Goal: Communication & Community: Answer question/provide support

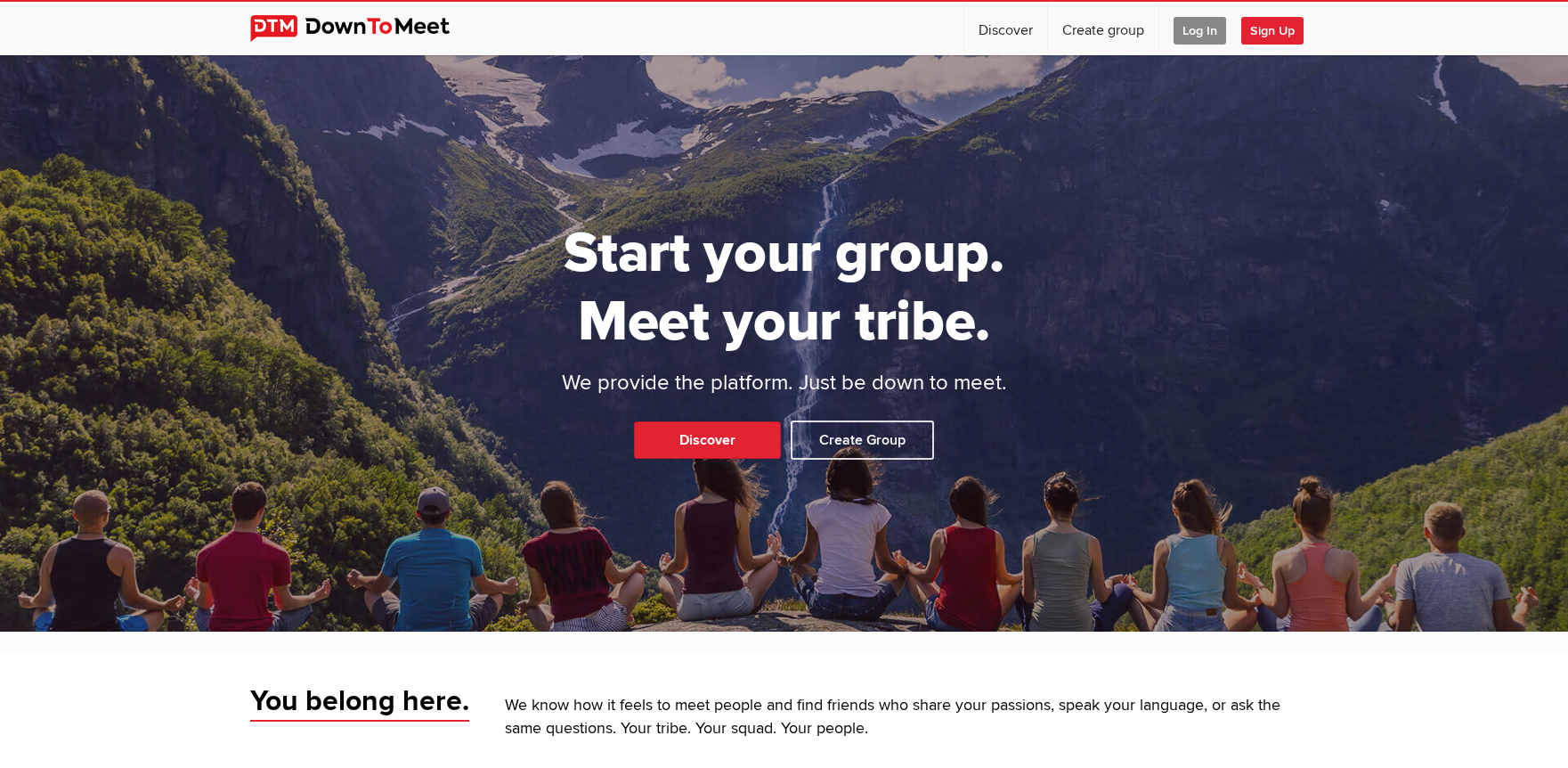
click at [1192, 25] on span "Log In" at bounding box center [1200, 31] width 52 height 28
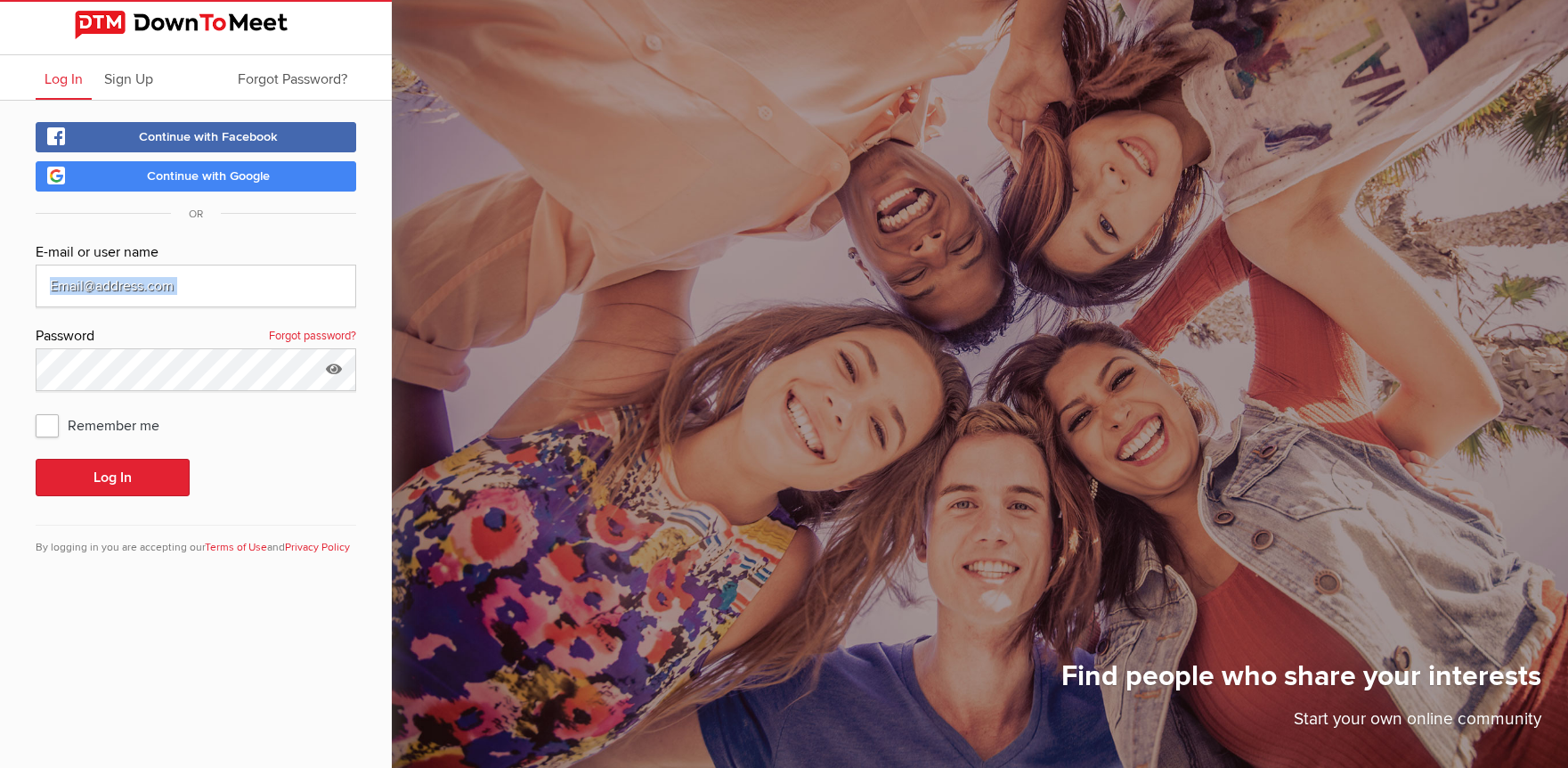
click at [318, 293] on div at bounding box center [195, 285] width 320 height 42
click at [322, 289] on keeper-lock "Open Keeper Popup" at bounding box center [332, 286] width 22 height 22
type input "[EMAIL_ADDRESS][DOMAIN_NAME]"
click at [77, 467] on button "Log In" at bounding box center [112, 477] width 154 height 37
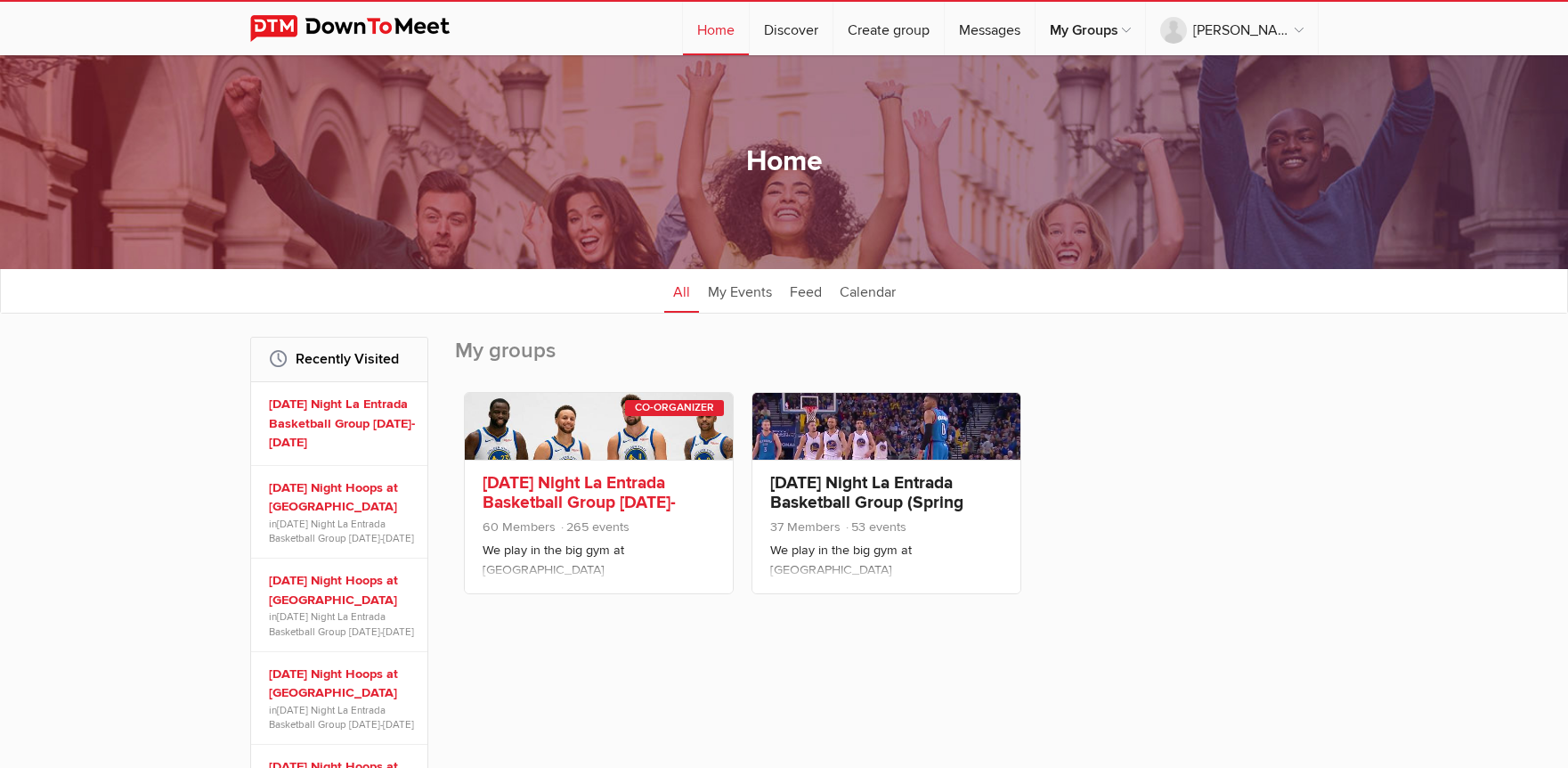
click at [559, 493] on link "[DATE] Night La Entrada Basketball Group [DATE]-[DATE]" at bounding box center [579, 502] width 193 height 60
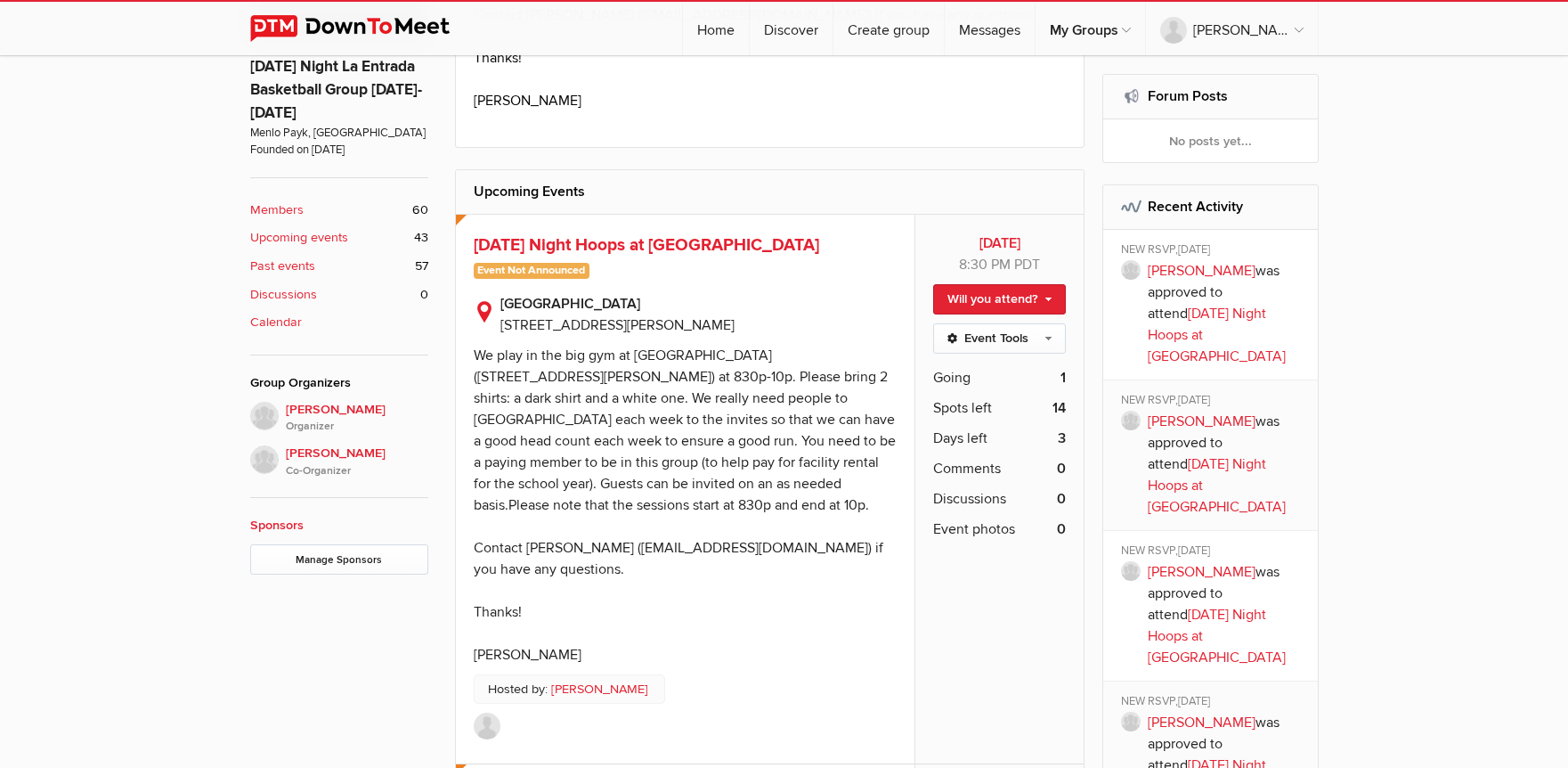
scroll to position [713, 0]
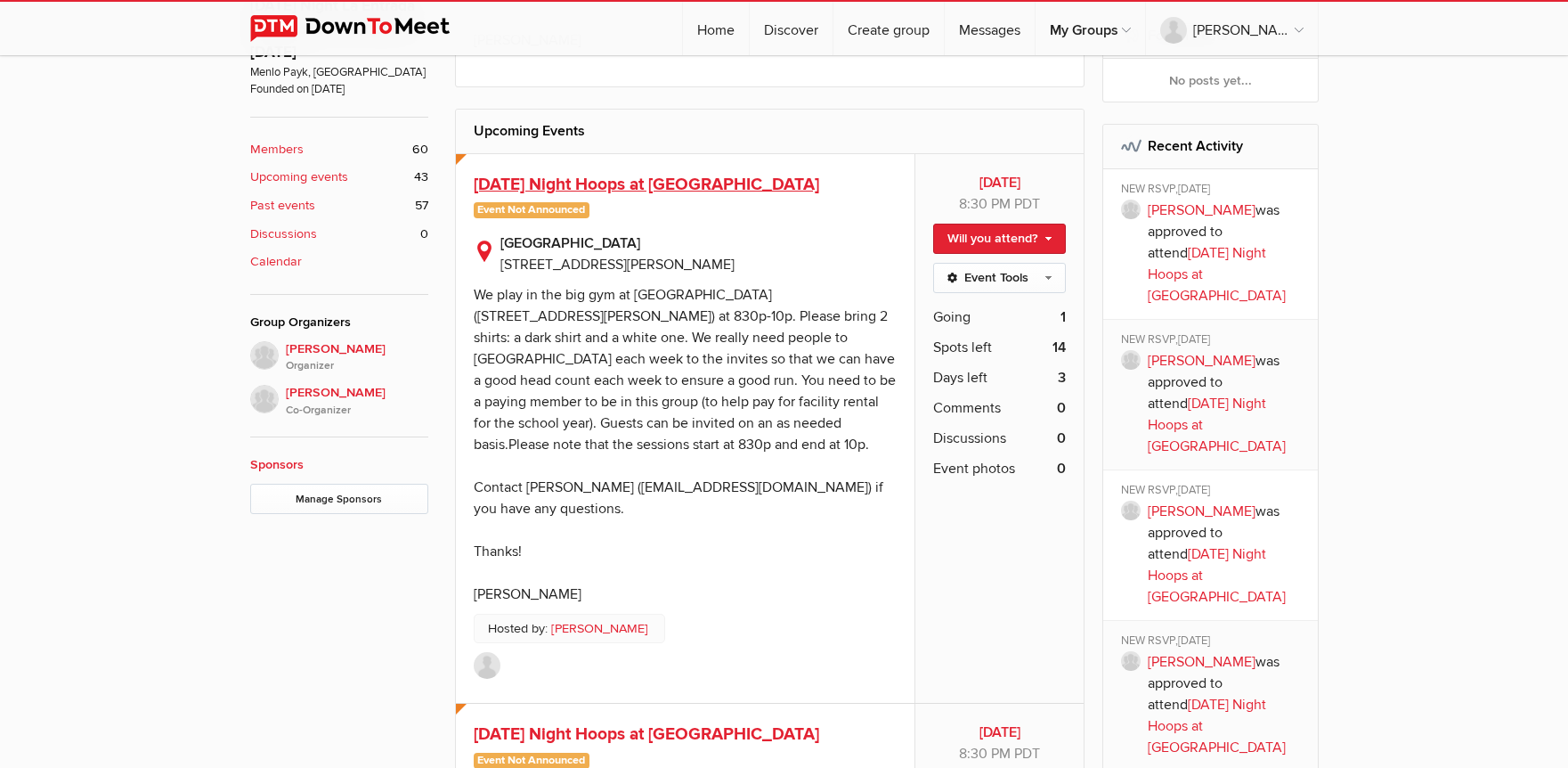
click at [575, 179] on span "[DATE] Night Hoops at [GEOGRAPHIC_DATA]" at bounding box center [646, 184] width 346 height 22
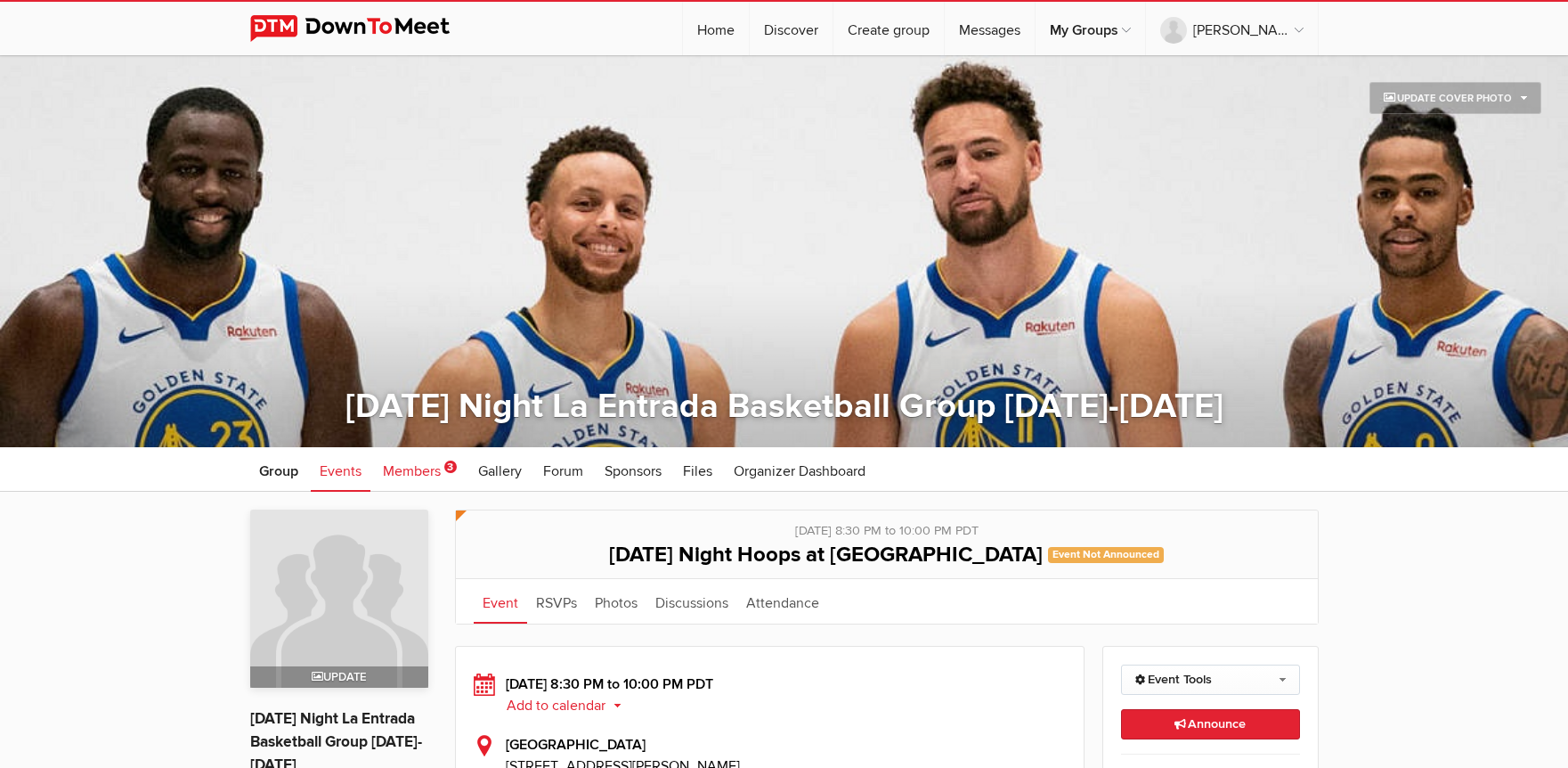
click at [431, 469] on span "Members" at bounding box center [411, 471] width 58 height 18
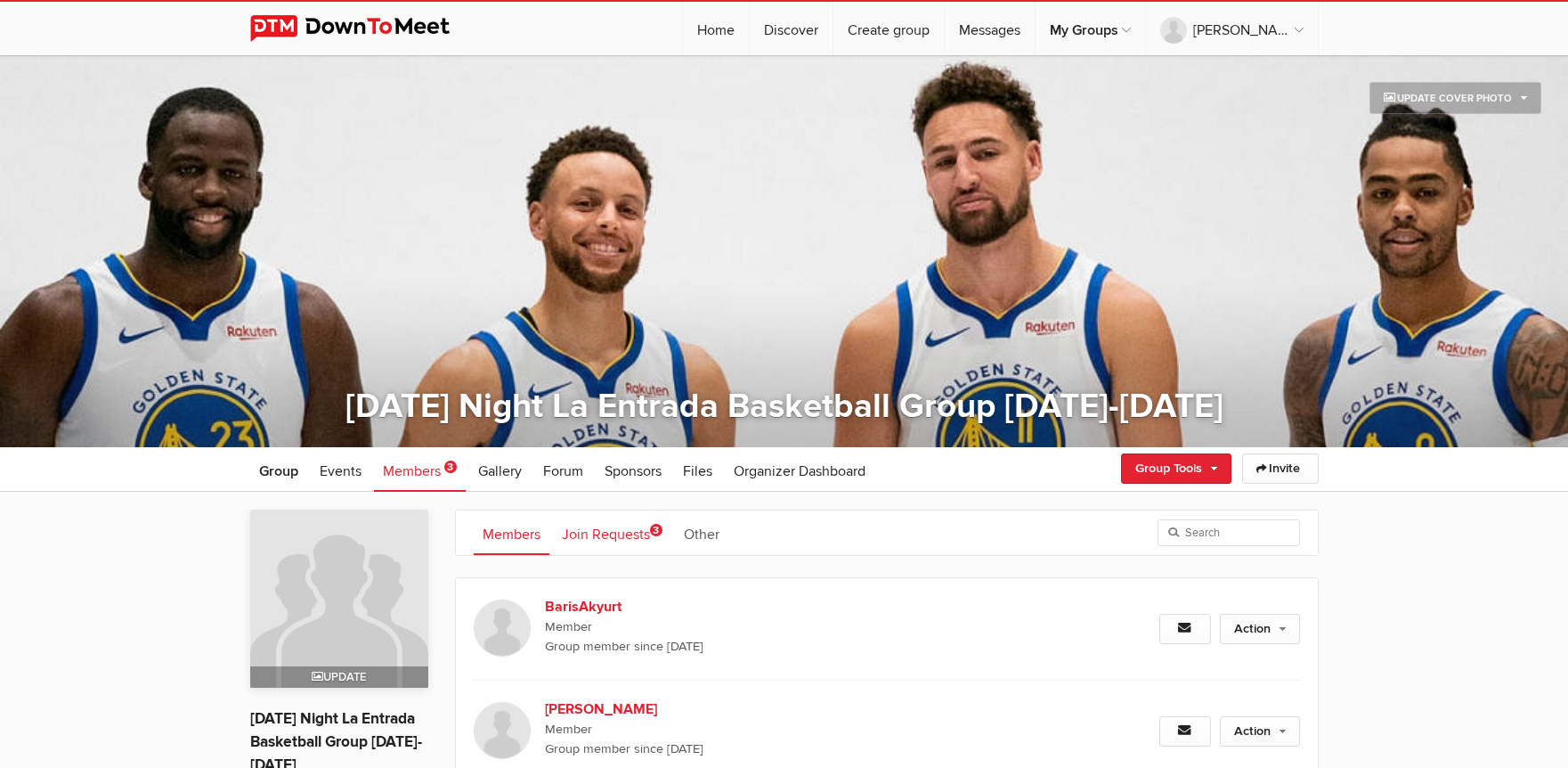
click at [607, 528] on link "Join Requests 3" at bounding box center [612, 532] width 118 height 44
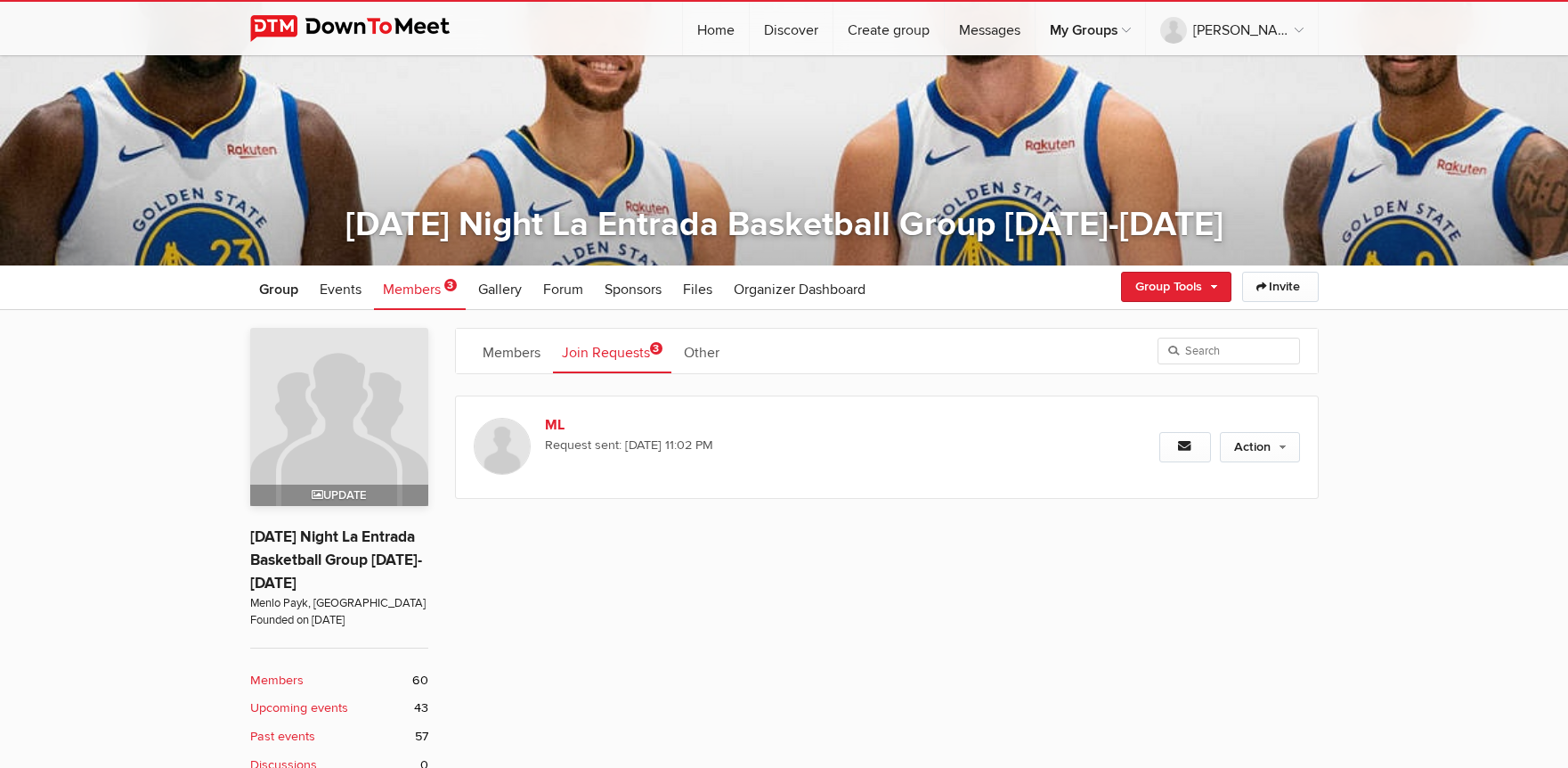
scroll to position [238, 0]
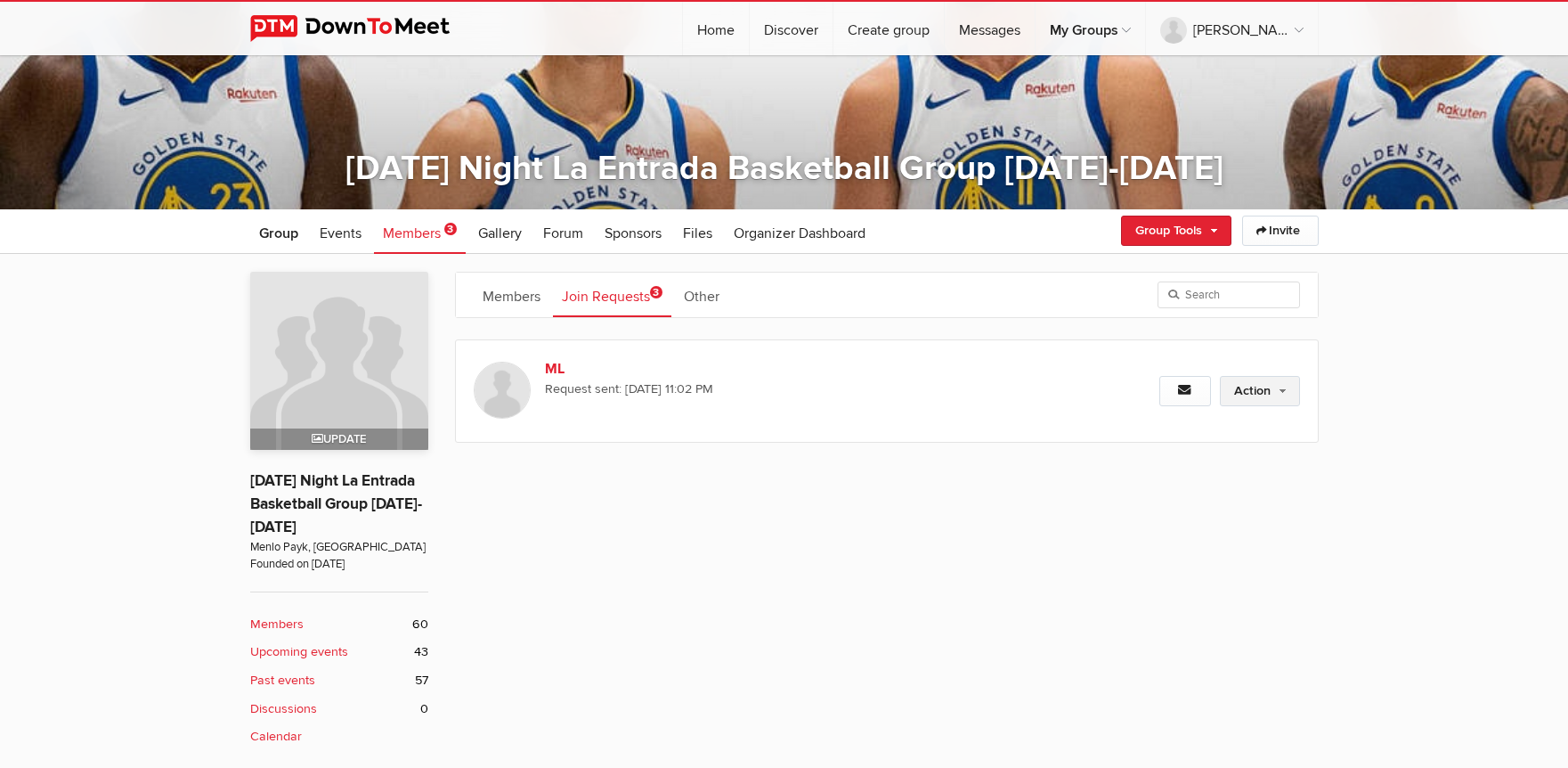
click at [1272, 398] on link "Action" at bounding box center [1259, 391] width 80 height 31
click at [1162, 436] on link "Approve Request" at bounding box center [1202, 430] width 194 height 27
click at [1386, 540] on div "Members Join Requests 2 Other Request sent: [DATE] 8:19 AM Action Approve Reque…" at bounding box center [784, 647] width 1568 height 788
click at [331, 229] on span "Events" at bounding box center [340, 234] width 42 height 18
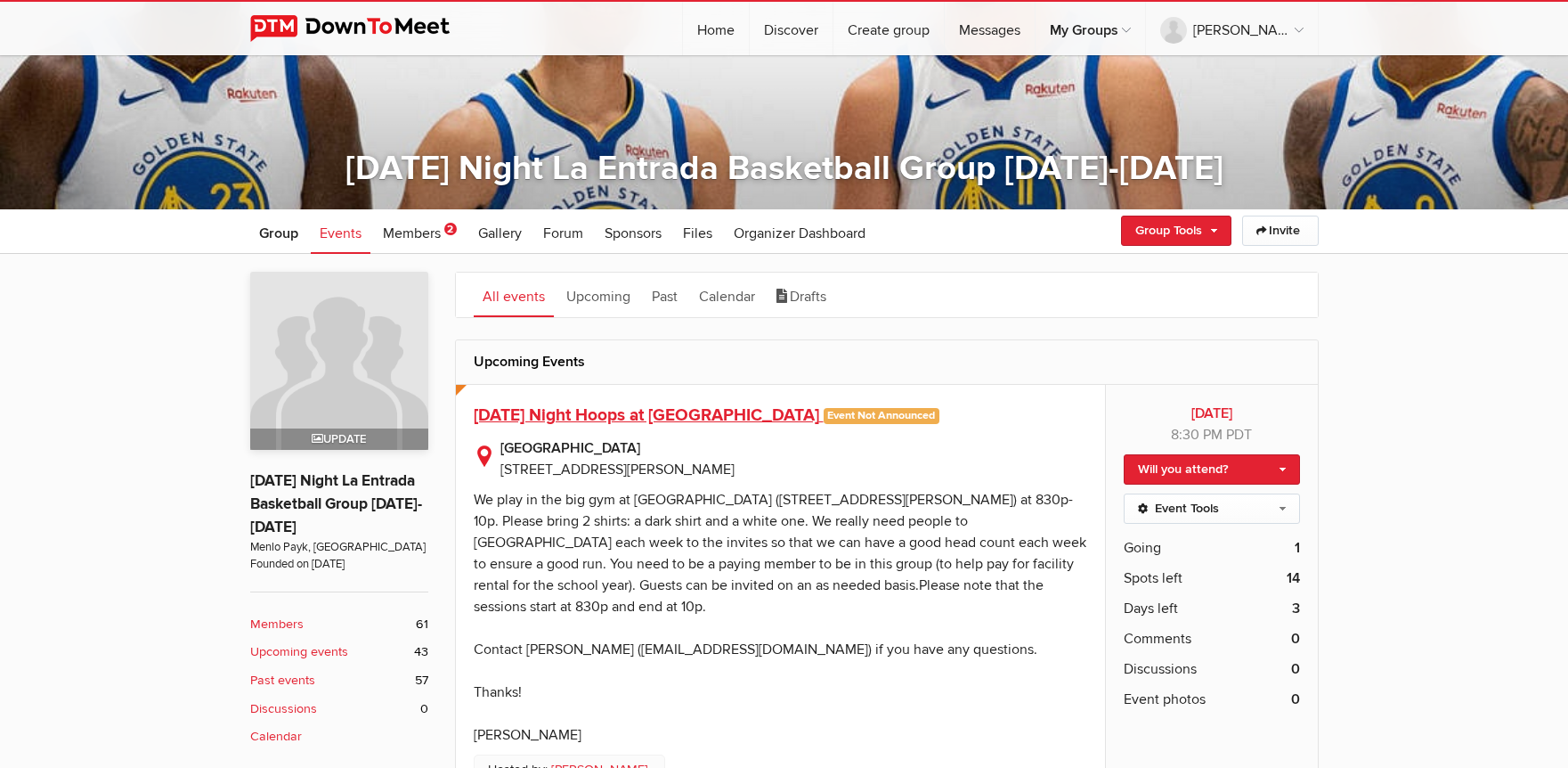
click at [630, 417] on span "[DATE] Night Hoops at [GEOGRAPHIC_DATA]" at bounding box center [646, 415] width 346 height 22
